Goal: Navigation & Orientation: Find specific page/section

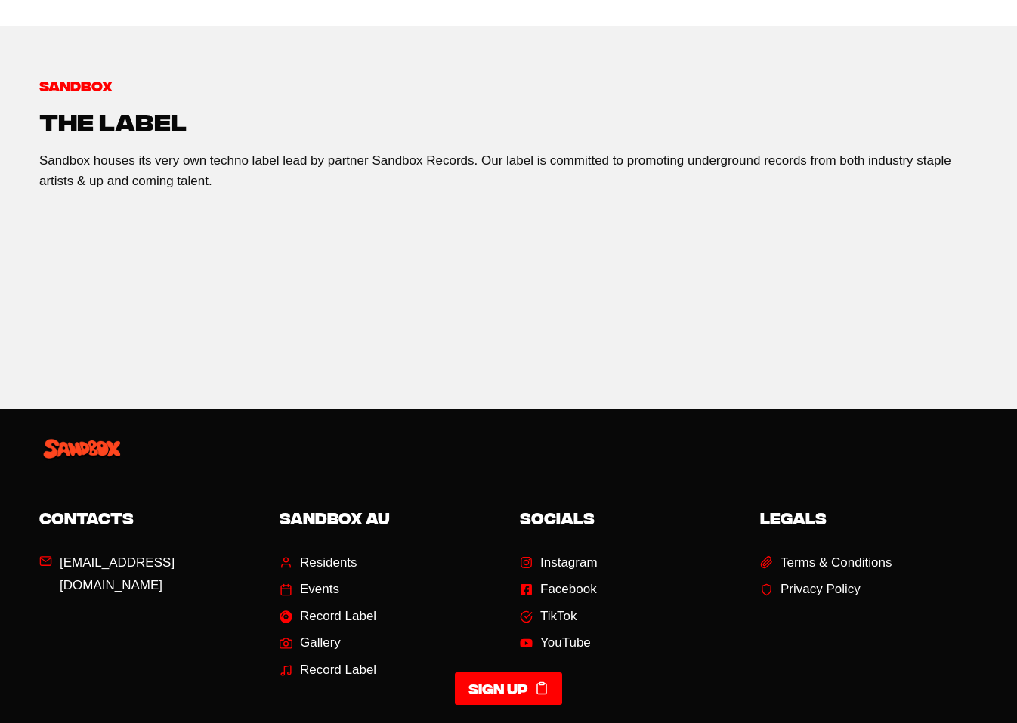
scroll to position [2437, 0]
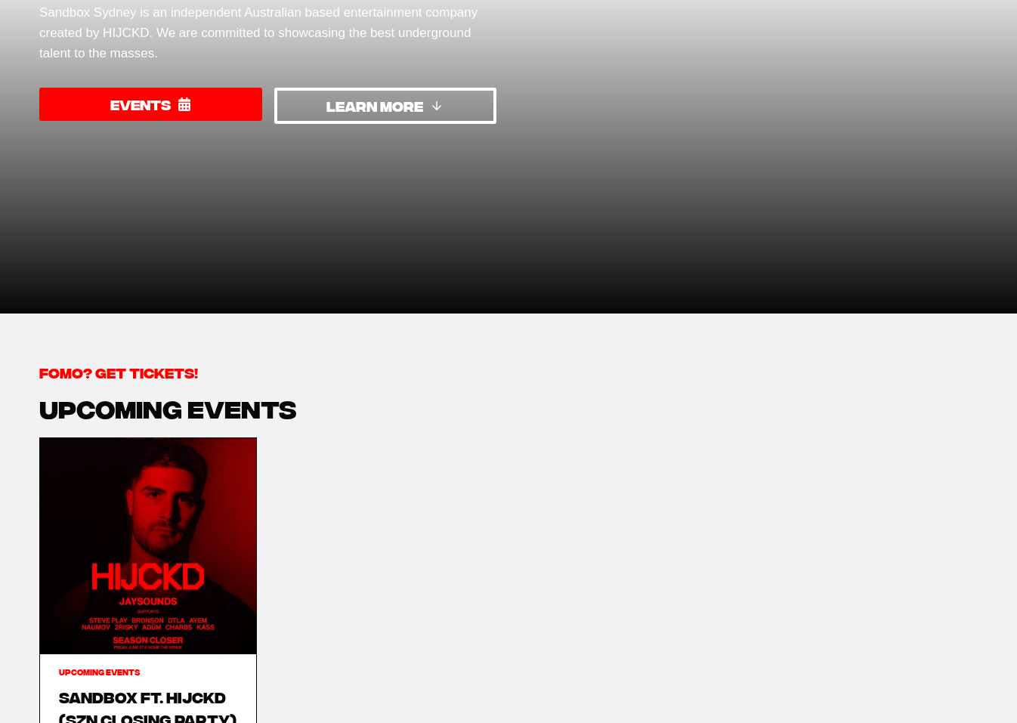
scroll to position [422, 0]
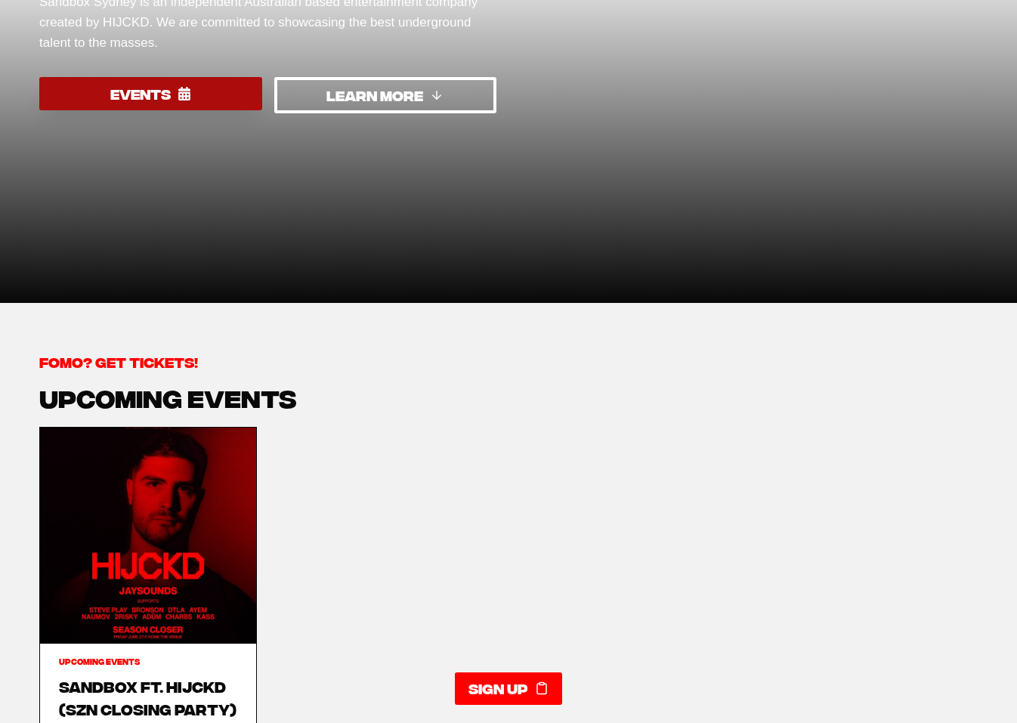
click at [120, 92] on span "EVENTS" at bounding box center [140, 94] width 60 height 22
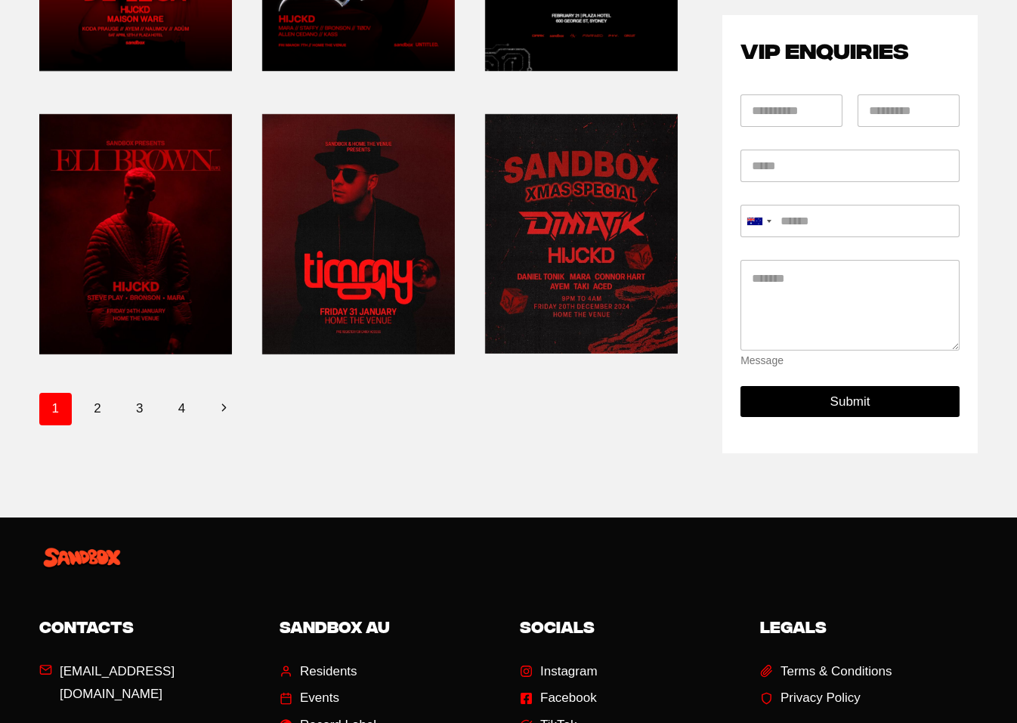
scroll to position [698, 0]
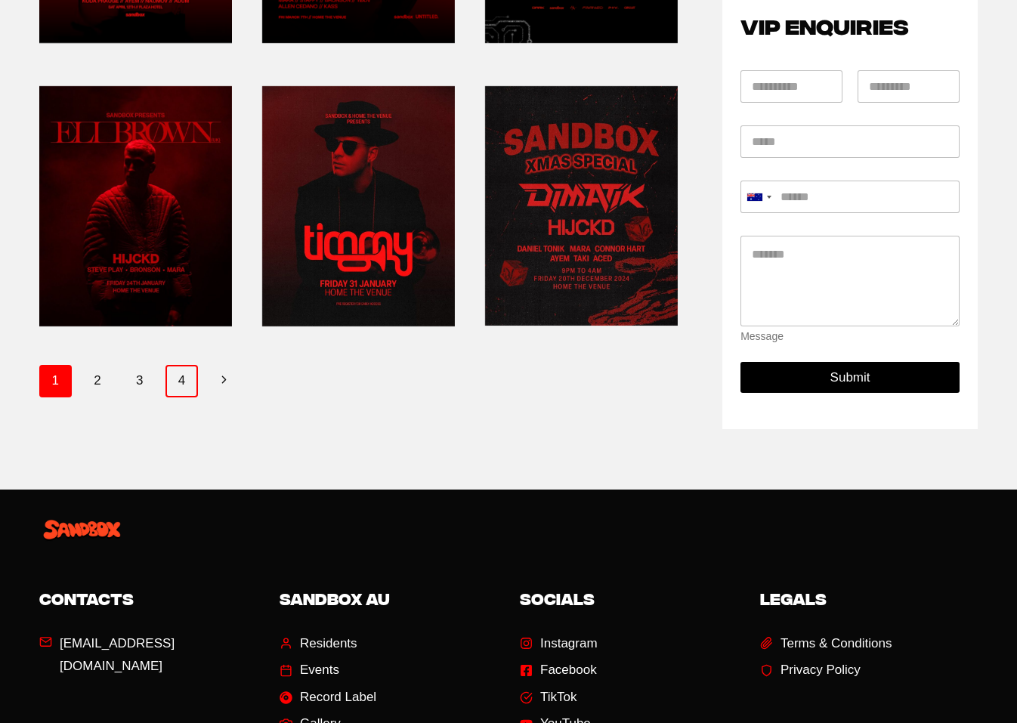
click at [181, 376] on link "4" at bounding box center [182, 381] width 32 height 32
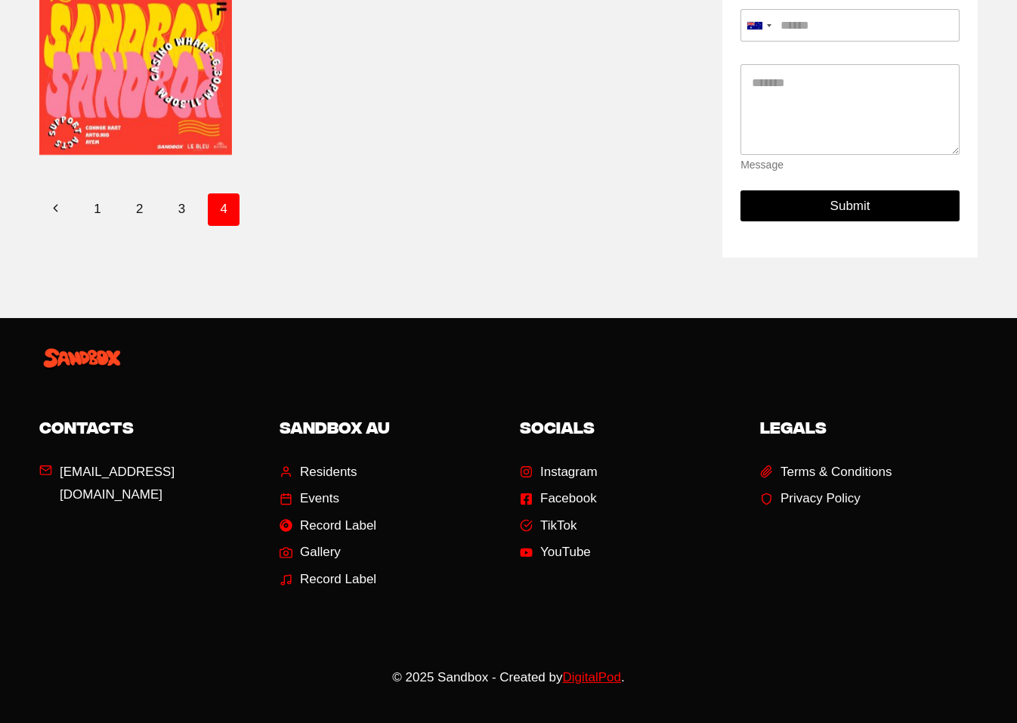
scroll to position [488, 0]
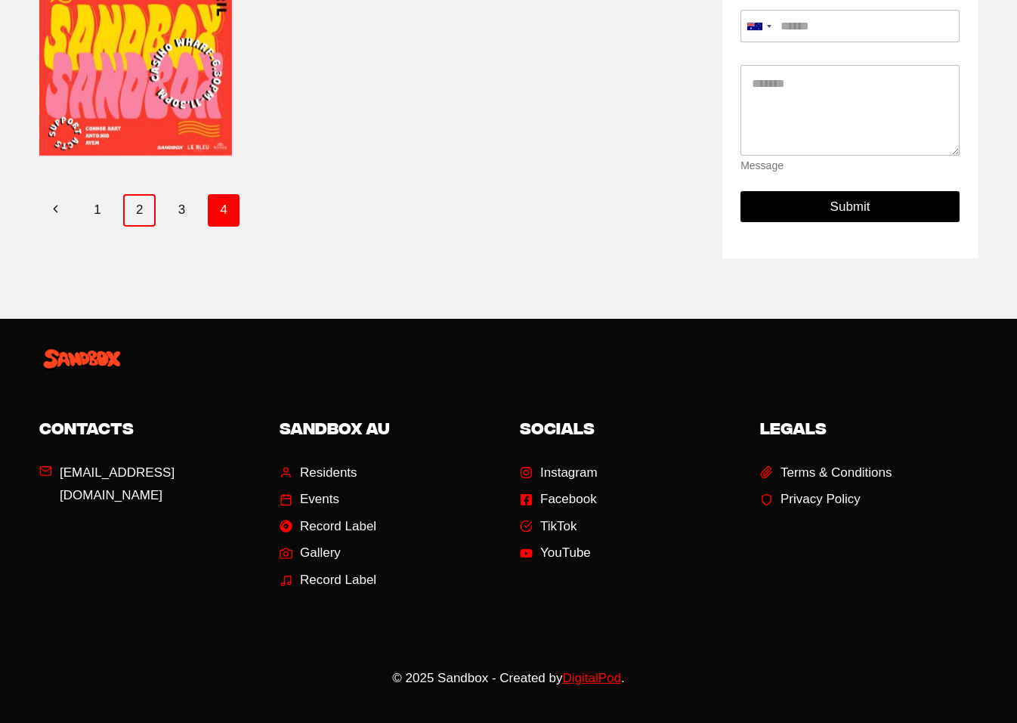
click at [137, 213] on link "2" at bounding box center [139, 210] width 32 height 32
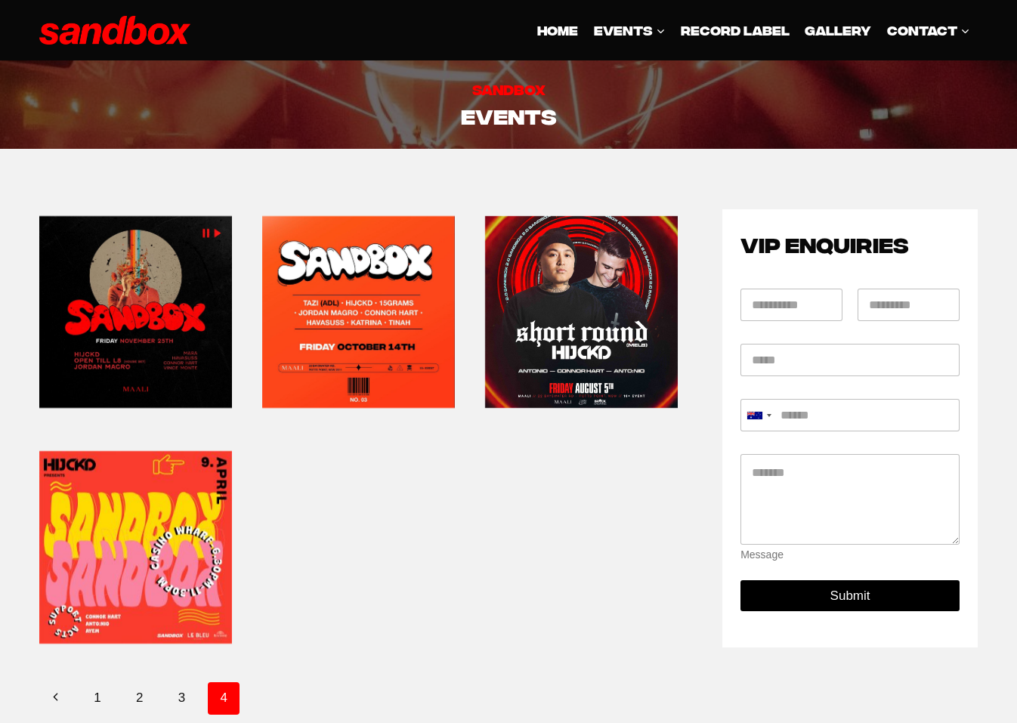
scroll to position [488, 0]
